Goal: Task Accomplishment & Management: Manage account settings

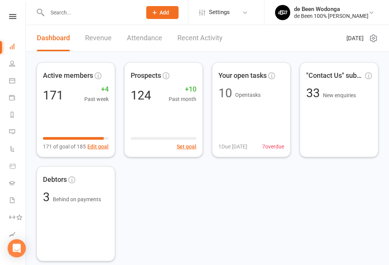
click at [93, 14] on input "text" at bounding box center [91, 12] width 92 height 11
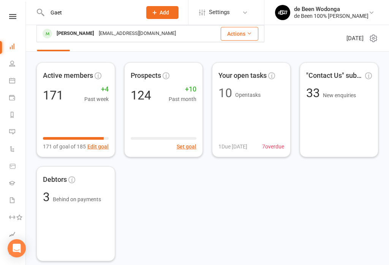
type input "Gaet"
click at [76, 30] on div "[PERSON_NAME]" at bounding box center [75, 33] width 42 height 11
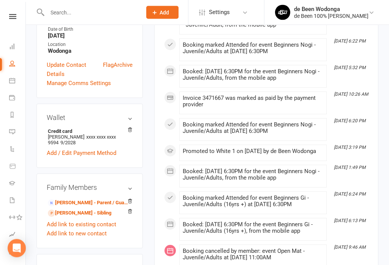
scroll to position [232, 0]
click at [78, 199] on link "[PERSON_NAME] - Parent / Guardian" at bounding box center [88, 203] width 81 height 8
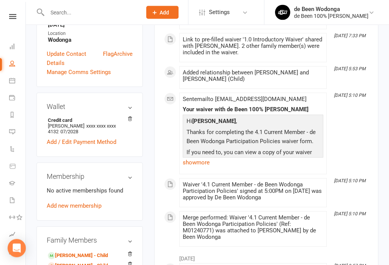
scroll to position [215, 0]
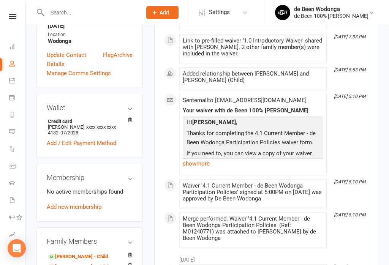
click at [77, 263] on link "[PERSON_NAME] - Child" at bounding box center [78, 267] width 60 height 8
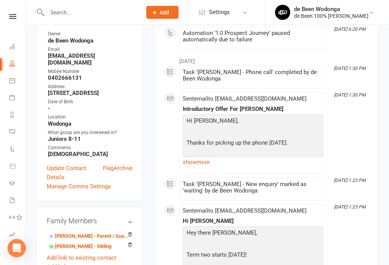
scroll to position [125, 0]
click at [74, 232] on link "[PERSON_NAME] - Parent / Guardian" at bounding box center [88, 236] width 81 height 8
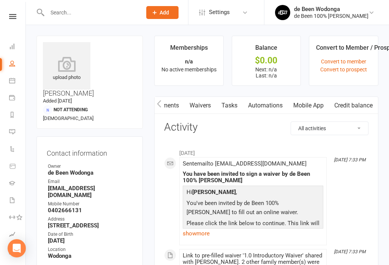
scroll to position [0, 98]
click at [307, 104] on link "Mobile App" at bounding box center [308, 105] width 41 height 17
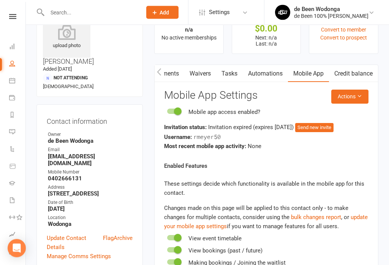
scroll to position [32, 0]
click at [333, 123] on button "Send new invite" at bounding box center [314, 127] width 38 height 9
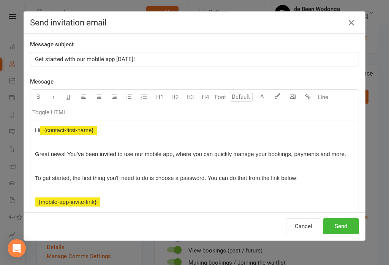
click at [355, 25] on icon "button" at bounding box center [351, 22] width 9 height 9
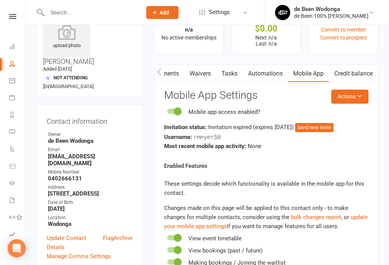
click at [355, 90] on button "Actions" at bounding box center [349, 97] width 37 height 14
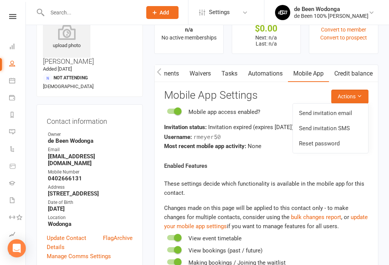
click at [333, 125] on link "Send invitation SMS" at bounding box center [330, 128] width 75 height 15
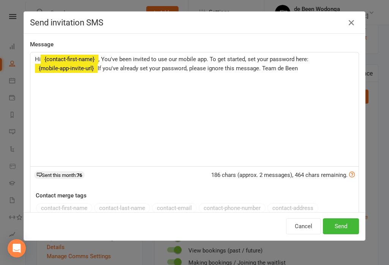
click at [342, 223] on button "Send" at bounding box center [341, 226] width 36 height 16
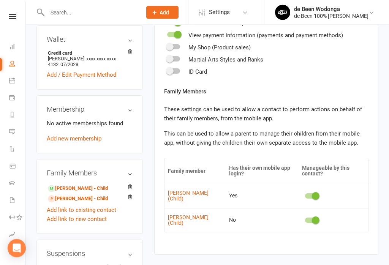
scroll to position [283, 0]
click at [81, 195] on link "[PERSON_NAME] - Child" at bounding box center [78, 199] width 60 height 8
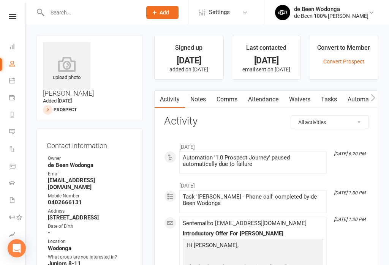
click at [299, 95] on link "Waivers" at bounding box center [300, 99] width 32 height 17
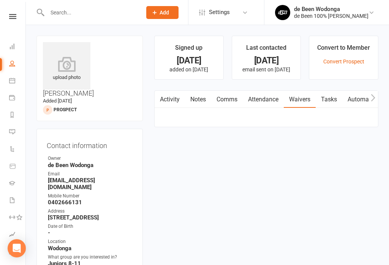
scroll to position [12, 0]
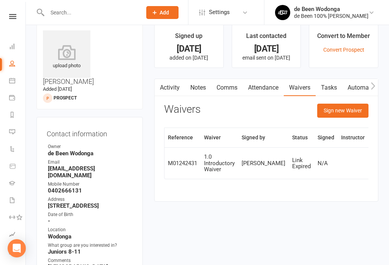
click at [338, 109] on button "Sign new Waiver" at bounding box center [342, 111] width 51 height 14
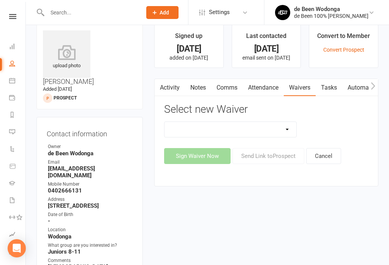
click at [284, 126] on select "1.0 Introductory Waiver 1.1 Introductory Waiver - Bring a friend! 1.2 Two Class…" at bounding box center [230, 129] width 132 height 15
select select "11637"
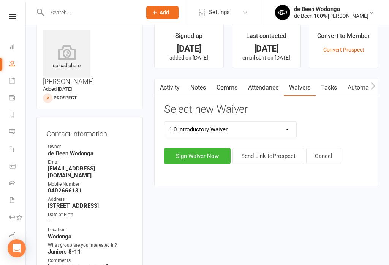
click at [199, 148] on button "Sign Waiver Now" at bounding box center [197, 156] width 66 height 16
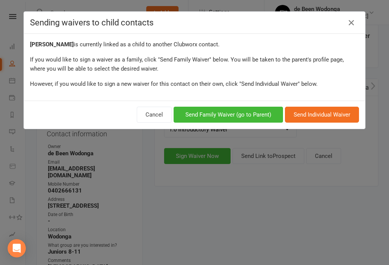
click at [247, 107] on button "Send Family Waiver (go to Parent)" at bounding box center [228, 115] width 109 height 16
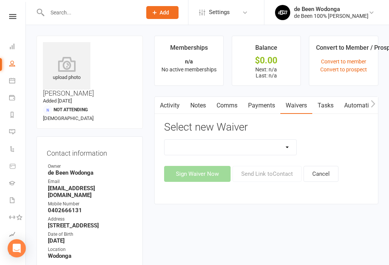
click at [265, 146] on select "1.0 Introductory Waiver 1.1 Introductory Waiver - Bring a friend! 1.2 Two Class…" at bounding box center [230, 147] width 132 height 15
click at [276, 141] on select "1.0 Introductory Waiver 1.1 Introductory Waiver - Bring a friend! 1.2 Two Class…" at bounding box center [230, 147] width 132 height 15
select select "11637"
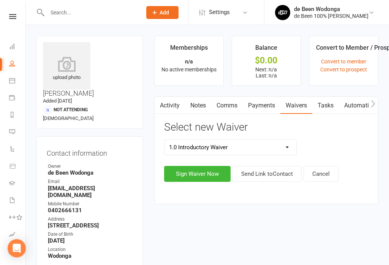
click at [194, 169] on button "Sign Waiver Now" at bounding box center [197, 174] width 66 height 16
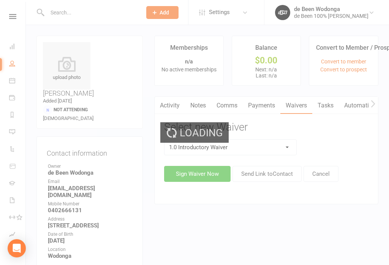
select select "07"
select select "2028"
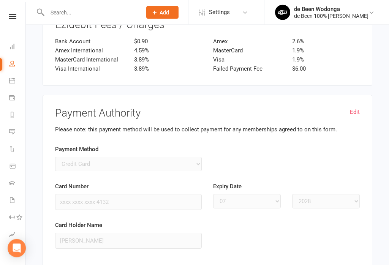
scroll to position [1695, 0]
click at [356, 107] on link "Edit" at bounding box center [355, 111] width 10 height 9
select select
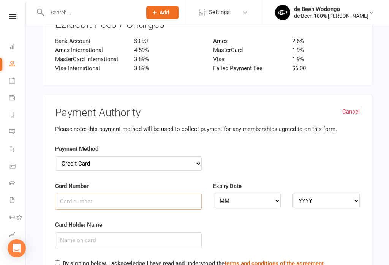
click at [73, 194] on input "Card Number" at bounding box center [128, 202] width 147 height 16
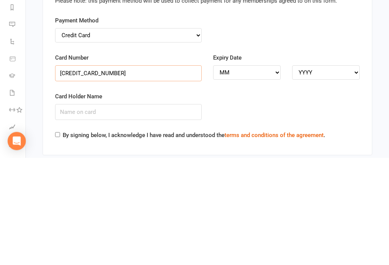
scroll to position [1717, 0]
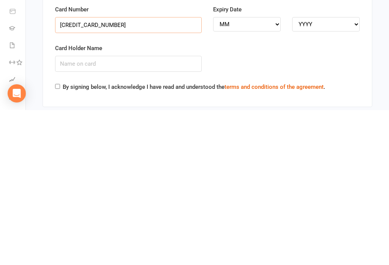
type input "[CREDIT_CARD_NUMBER]"
click at [95, 211] on input "Card Holder Name" at bounding box center [128, 219] width 147 height 16
type input "[PERSON_NAME]"
click at [62, 197] on div "Card Holder Name [PERSON_NAME]" at bounding box center [128, 216] width 158 height 39
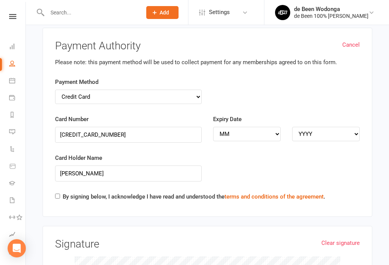
scroll to position [1762, 0]
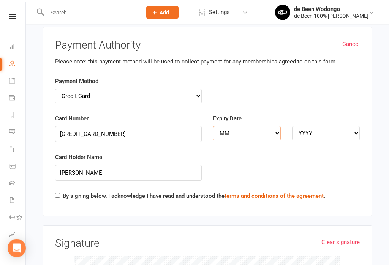
click at [249, 126] on select "MM 01 02 03 04 05 06 07 08 09 10 11 12" at bounding box center [247, 133] width 68 height 14
select select "07"
click at [324, 126] on select "YYYY 2025 2026 2027 2028 2029 2030 2031 2032 2033 2034" at bounding box center [326, 133] width 68 height 14
select select "2028"
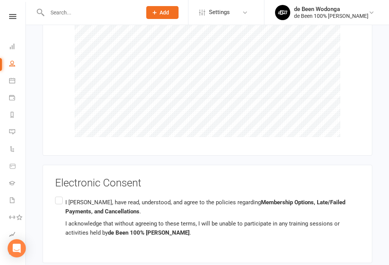
scroll to position [2017, 0]
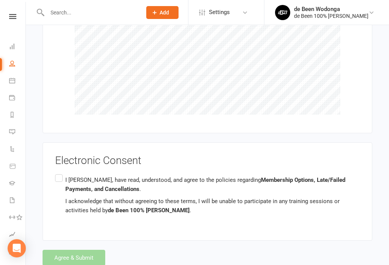
click at [57, 173] on label "I [PERSON_NAME], have read, understood, and agree to the policies regarding Mem…" at bounding box center [207, 195] width 305 height 45
click at [57, 173] on input "I [PERSON_NAME], have read, understood, and agree to the policies regarding Mem…" at bounding box center [57, 173] width 5 height 0
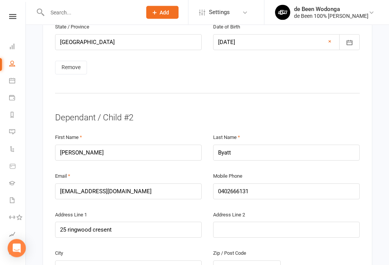
scroll to position [660, 0]
click at [75, 61] on link "Remove" at bounding box center [71, 68] width 32 height 14
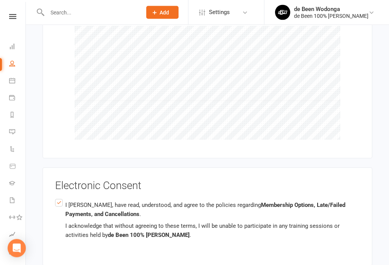
scroll to position [1699, 0]
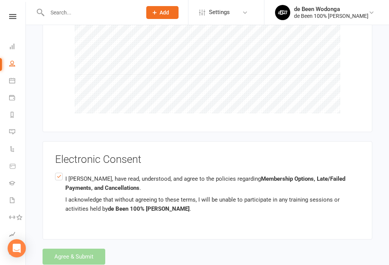
click at [85, 249] on div "Agree & Submit" at bounding box center [208, 257] width 330 height 16
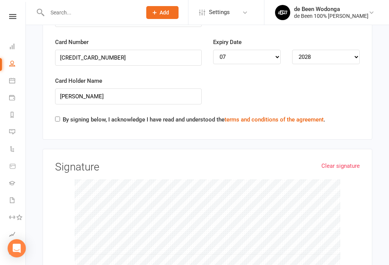
scroll to position [1519, 0]
click at [63, 115] on label "By signing below, I acknowledge I have read and understood the terms and condit…" at bounding box center [194, 119] width 262 height 9
click at [60, 117] on input "By signing below, I acknowledge I have read and understood the terms and condit…" at bounding box center [57, 119] width 5 height 5
checkbox input "true"
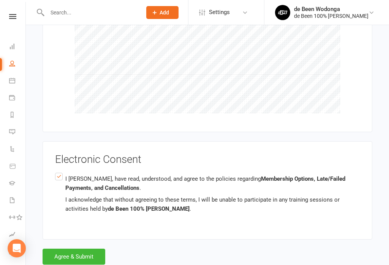
scroll to position [1698, 0]
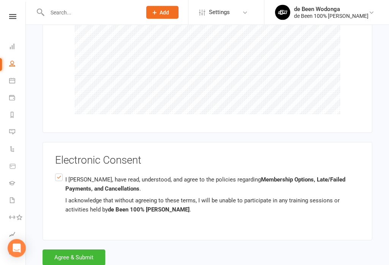
click at [77, 250] on button "Agree & Submit" at bounding box center [74, 258] width 63 height 16
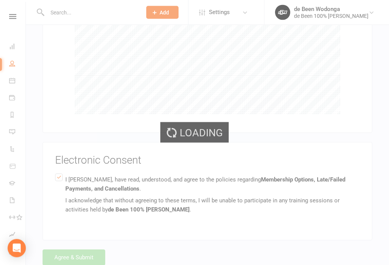
scroll to position [1698, 0]
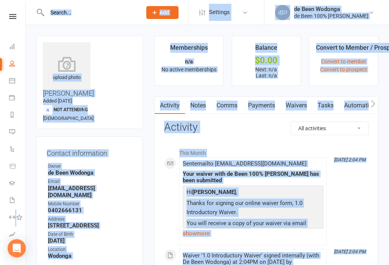
click at [14, 35] on div "Clubworx" at bounding box center [12, 26] width 25 height 25
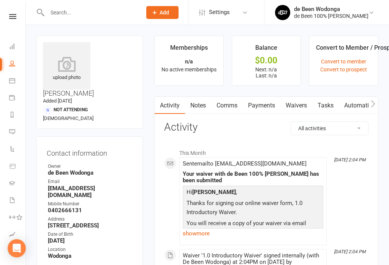
click at [9, 45] on icon at bounding box center [12, 46] width 6 height 6
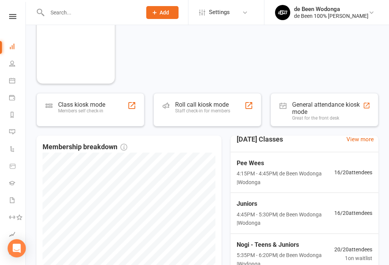
scroll to position [8, 0]
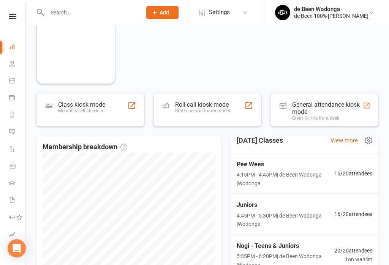
click at [364, 213] on span "16 / 20 attendees" at bounding box center [353, 214] width 38 height 8
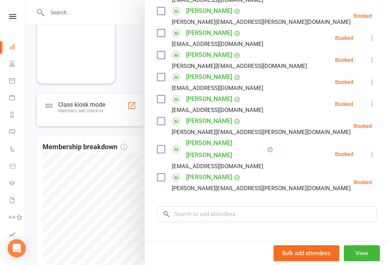
scroll to position [318, 0]
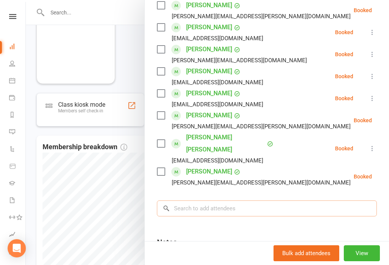
click at [249, 200] on input "search" at bounding box center [267, 208] width 220 height 16
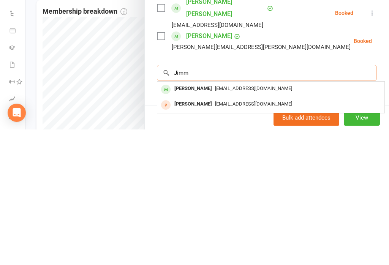
type input "Jimm"
click at [195, 234] on div "[PERSON_NAME]" at bounding box center [193, 239] width 44 height 11
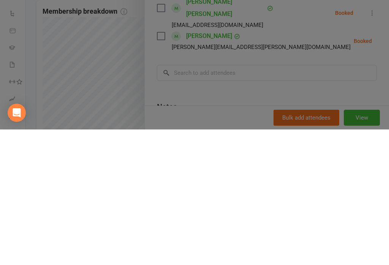
scroll to position [285, 0]
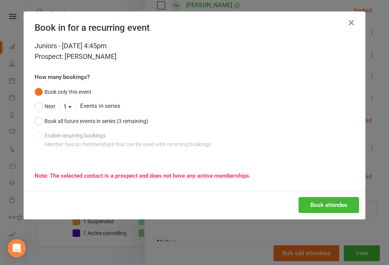
click at [331, 203] on button "Book attendee" at bounding box center [328, 205] width 60 height 16
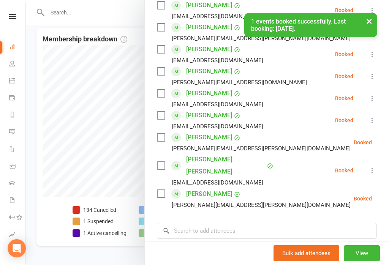
click at [11, 123] on link "Reports" at bounding box center [17, 115] width 17 height 17
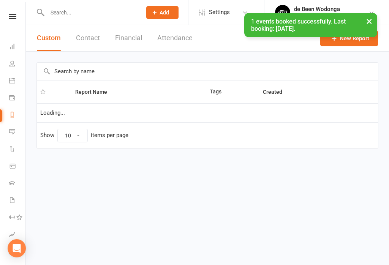
select select "100"
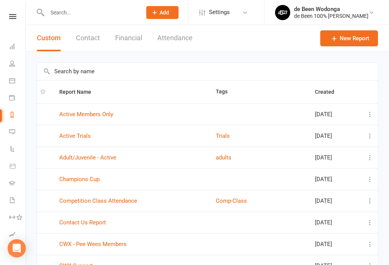
click at [12, 131] on icon at bounding box center [12, 132] width 6 height 6
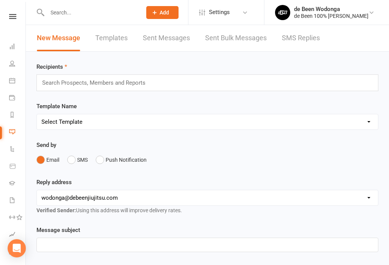
click at [17, 162] on link "Product Sales" at bounding box center [17, 166] width 17 height 17
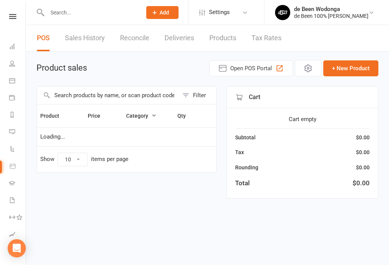
select select "100"
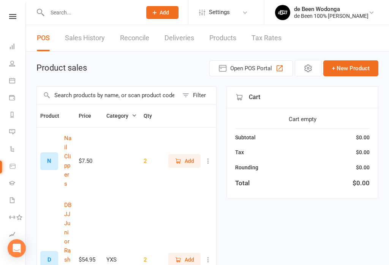
click at [14, 111] on link "Reports" at bounding box center [17, 115] width 17 height 17
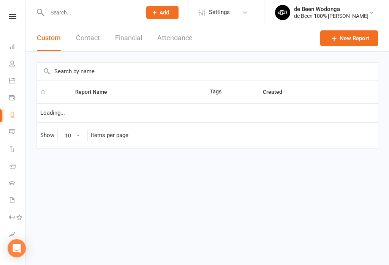
select select "100"
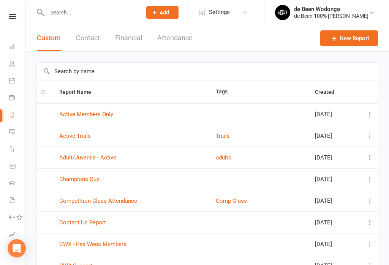
click at [11, 96] on icon at bounding box center [12, 98] width 6 height 6
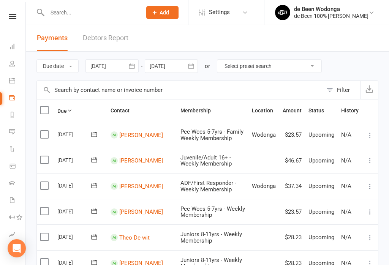
click at [12, 200] on icon at bounding box center [12, 200] width 6 height 6
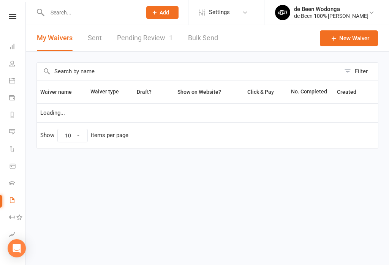
select select "50"
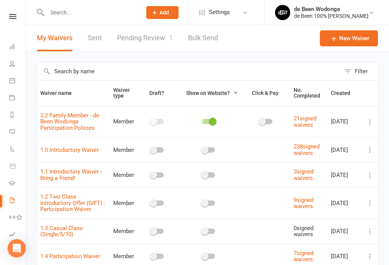
click at [145, 38] on link "Pending Review 1" at bounding box center [145, 38] width 56 height 26
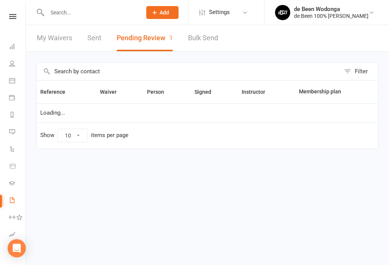
select select "25"
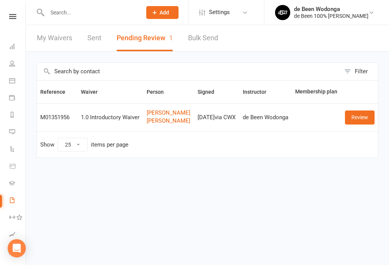
click at [366, 119] on link "Review" at bounding box center [360, 117] width 30 height 14
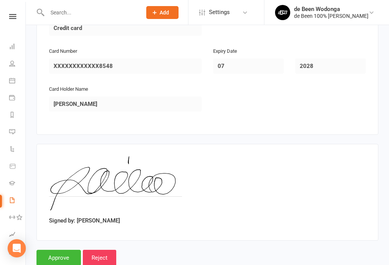
scroll to position [1051, 0]
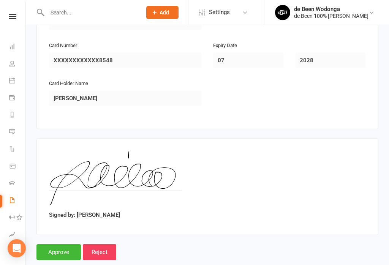
click at [64, 244] on input "Approve" at bounding box center [58, 252] width 44 height 16
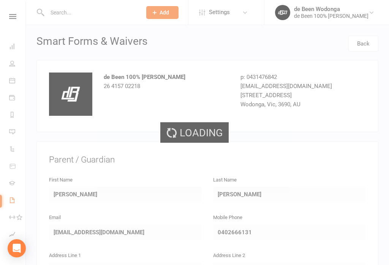
select select "25"
